Goal: Task Accomplishment & Management: Use online tool/utility

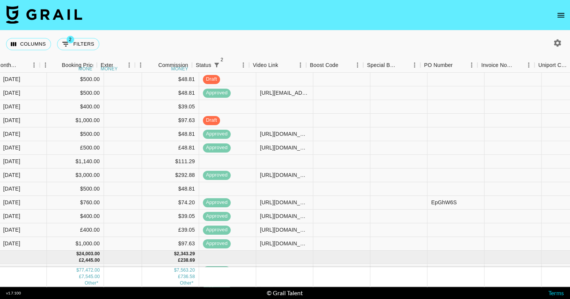
scroll to position [225, 485]
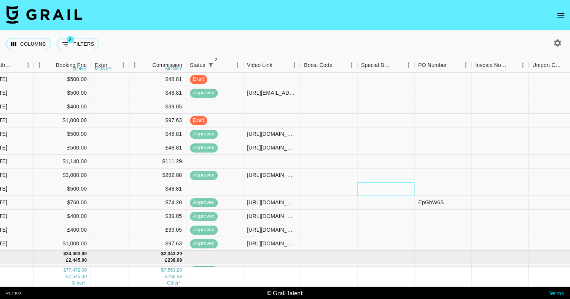
click at [378, 187] on div at bounding box center [385, 189] width 57 height 14
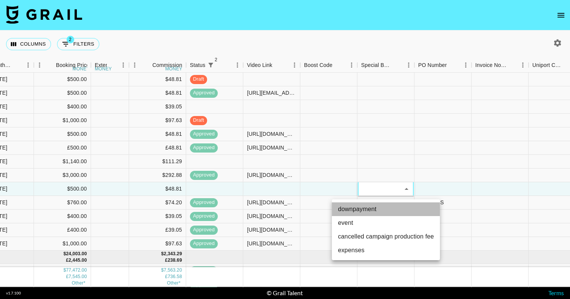
click at [365, 214] on li "downpayment" at bounding box center [386, 209] width 108 height 14
type input "downpayment"
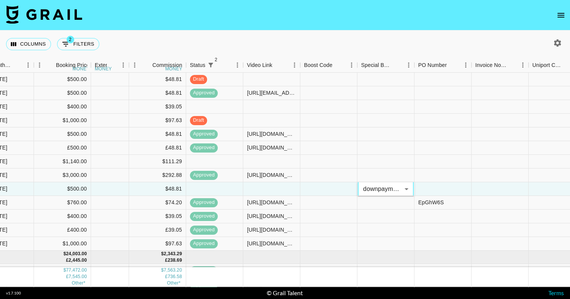
click at [406, 35] on div "Columns 2 Filters + Booking" at bounding box center [285, 43] width 570 height 27
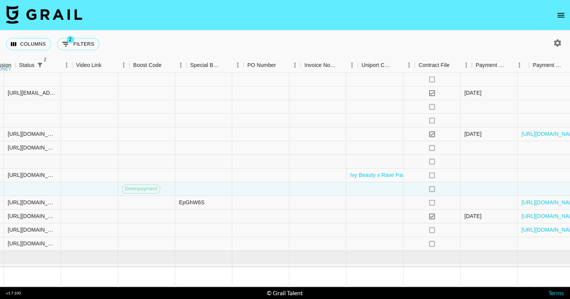
scroll to position [225, 760]
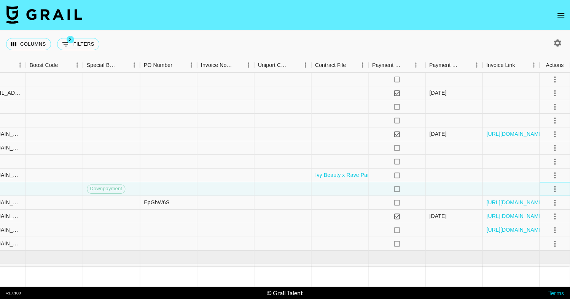
click at [558, 187] on icon "select merge strategy" at bounding box center [554, 188] width 9 height 9
click at [542, 261] on div "Approve" at bounding box center [538, 259] width 23 height 9
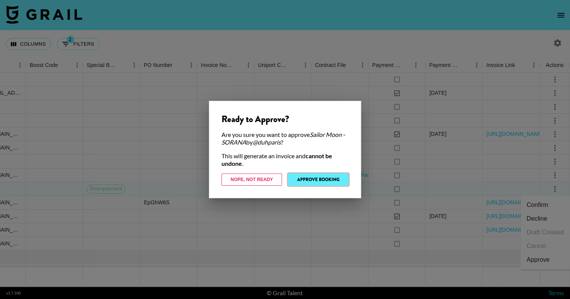
click at [341, 181] on button "Approve Booking" at bounding box center [318, 179] width 60 height 12
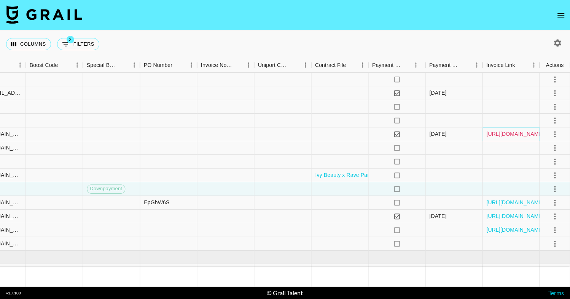
click at [504, 135] on link "[URL][DOMAIN_NAME]" at bounding box center [514, 134] width 57 height 8
